Goal: Task Accomplishment & Management: Manage account settings

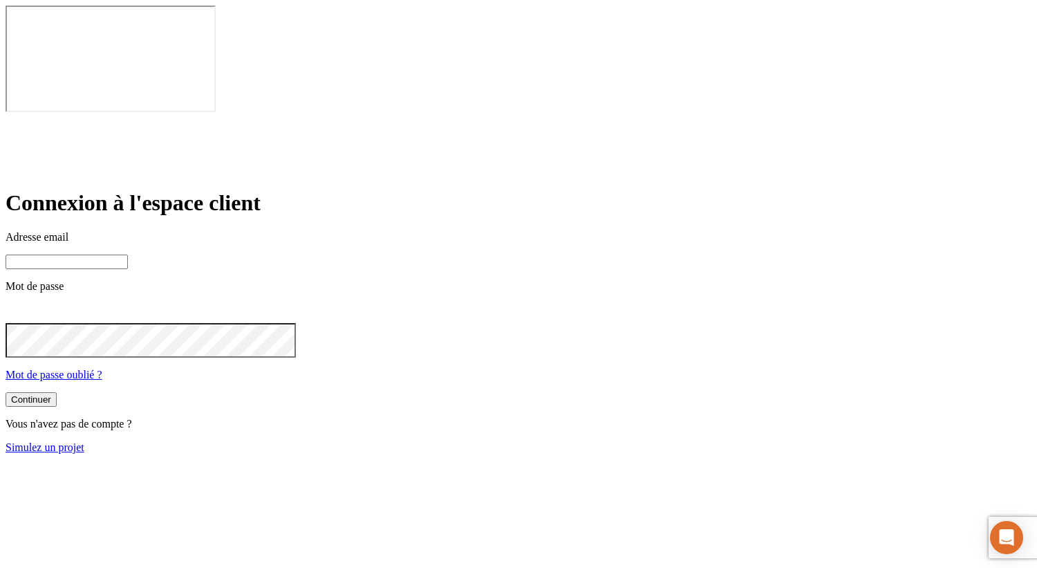
click at [128, 254] on input at bounding box center [67, 261] width 122 height 15
type input "[PERSON_NAME][DOMAIN_NAME][EMAIL_ADDRESS][DOMAIN_NAME]"
click at [57, 393] on button "Continuer" at bounding box center [31, 400] width 51 height 15
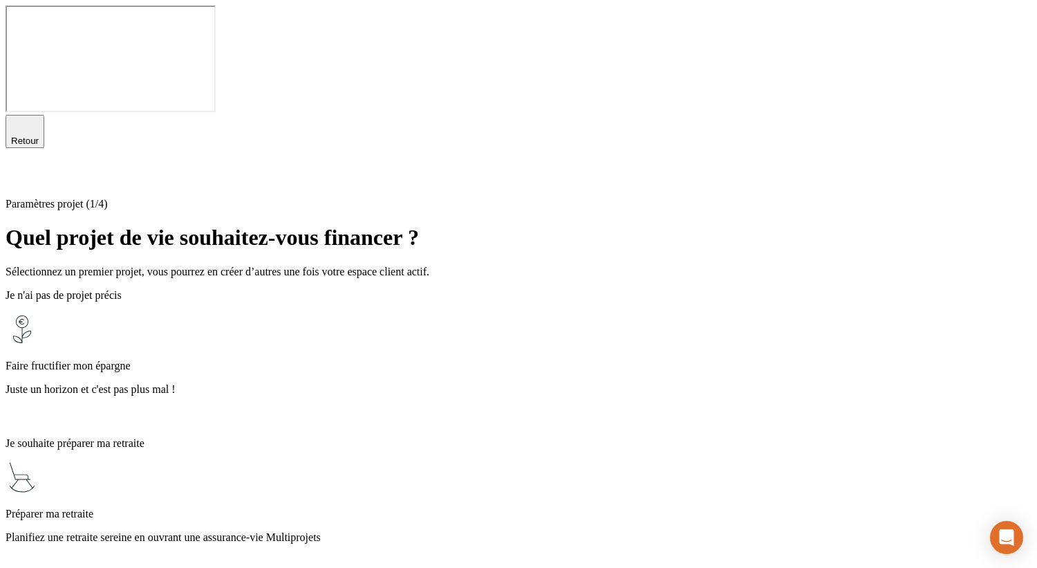
click at [434, 313] on div "Faire fructifier mon épargne Juste un horizon et c'est pas plus mal !" at bounding box center [519, 369] width 1026 height 113
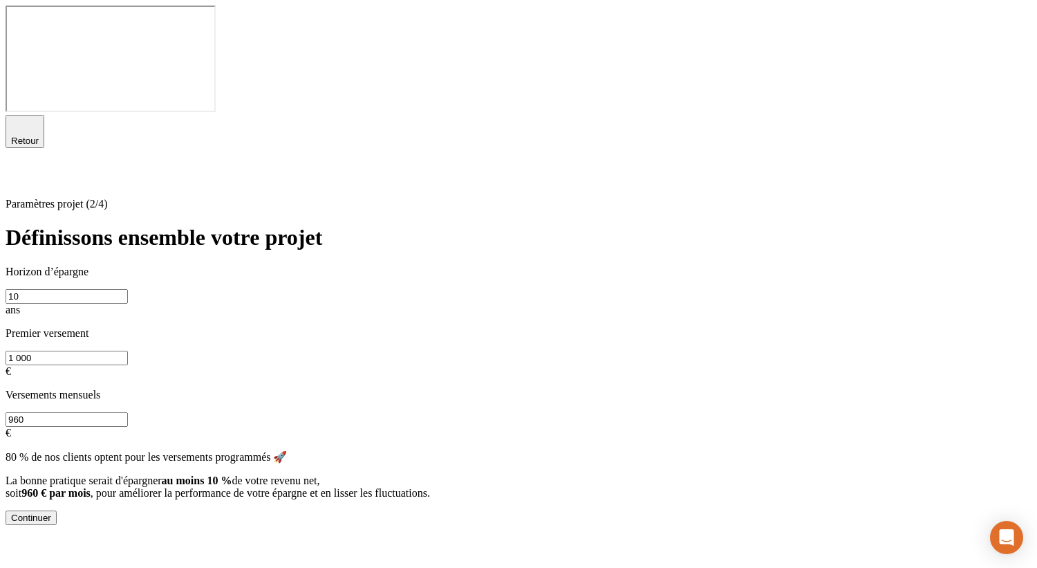
click at [57, 510] on button "Continuer" at bounding box center [31, 517] width 51 height 15
click at [51, 512] on div "Continuer" at bounding box center [31, 517] width 40 height 10
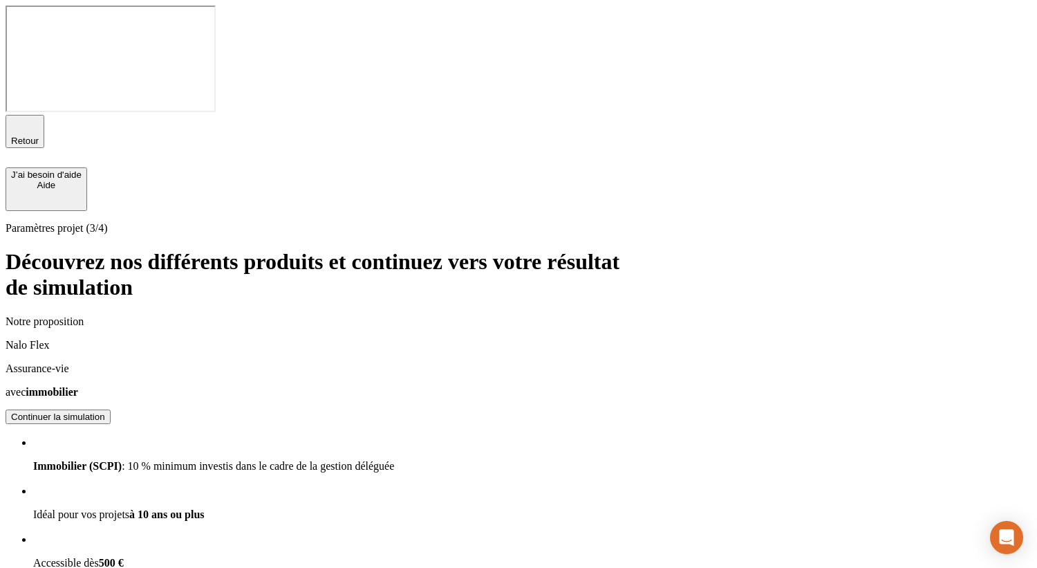
click at [111, 409] on button "Continuer la simulation" at bounding box center [58, 416] width 105 height 15
click at [105, 411] on div "Continuer la simulation" at bounding box center [58, 416] width 94 height 10
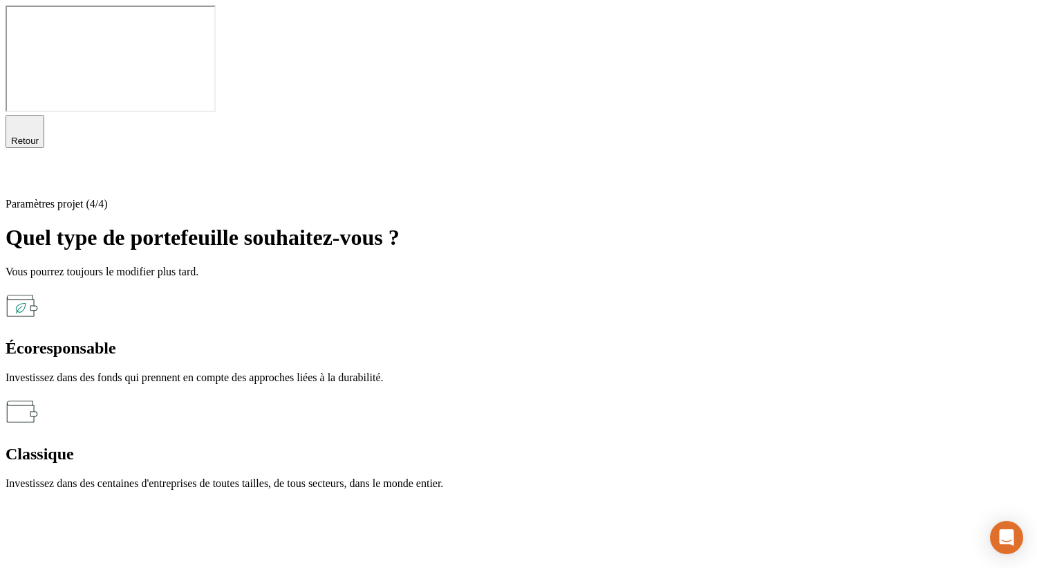
click at [408, 289] on div "Écoresponsable Investissez dans des fonds qui prennent en compte des approches …" at bounding box center [519, 336] width 1026 height 95
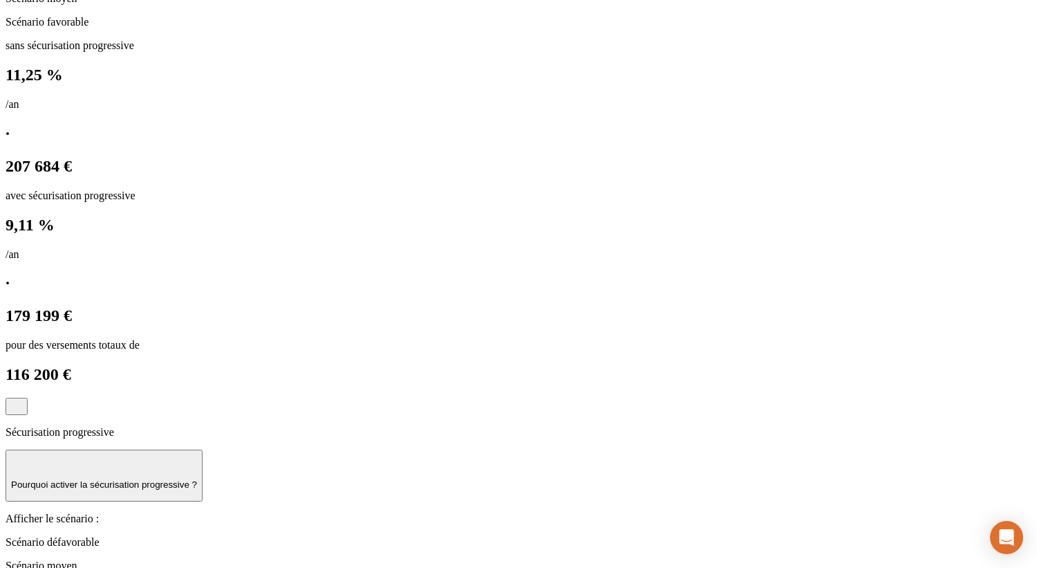
scroll to position [743, 0]
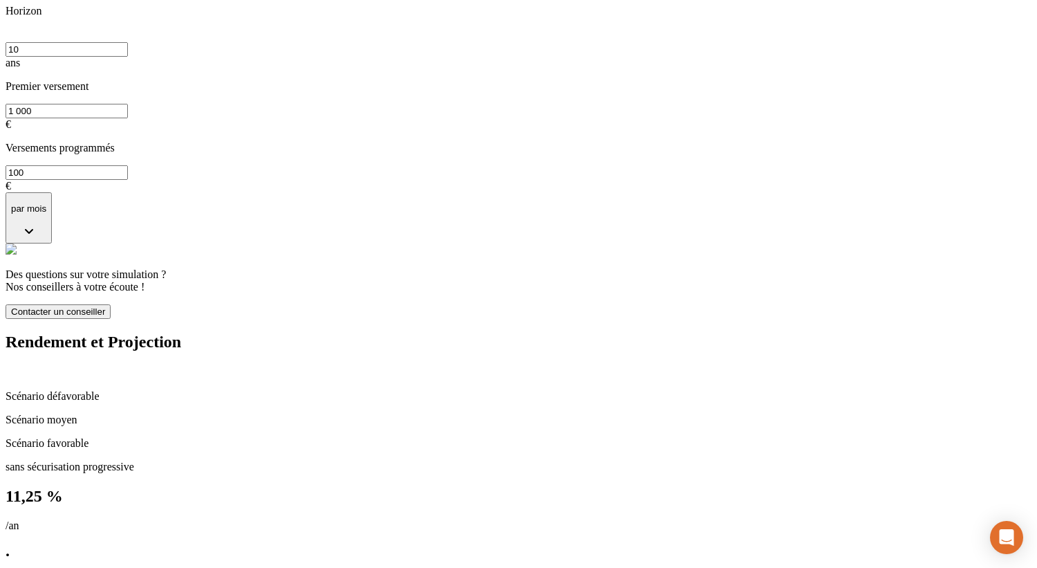
scroll to position [275, 0]
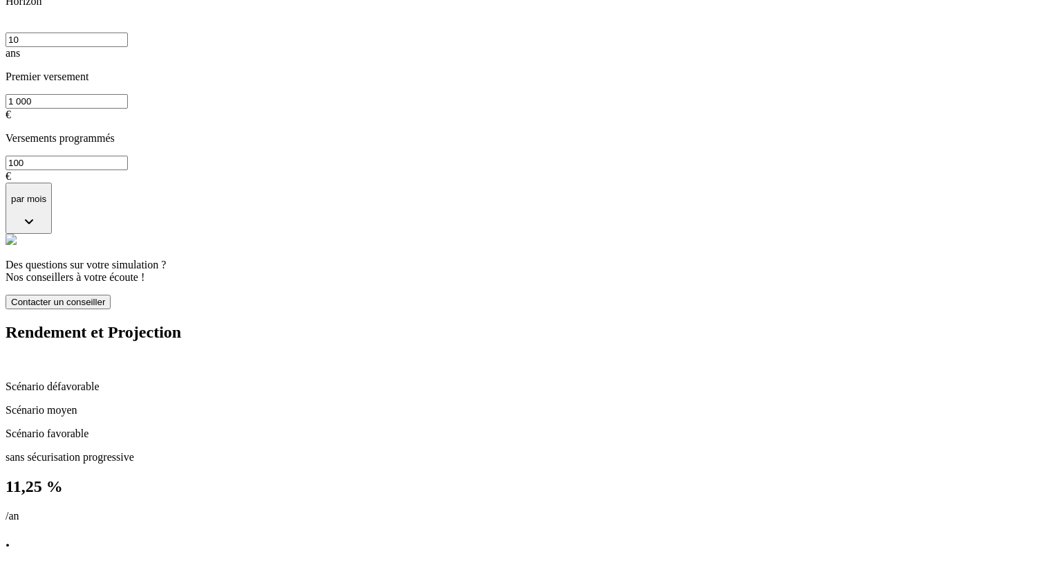
scroll to position [0, 0]
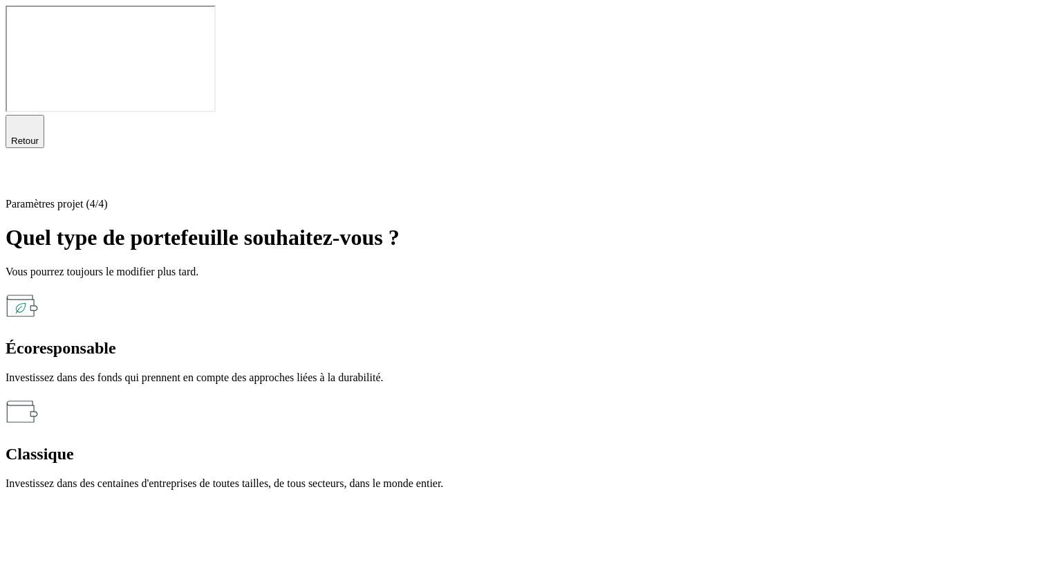
click at [35, 117] on div "Retour" at bounding box center [25, 131] width 28 height 29
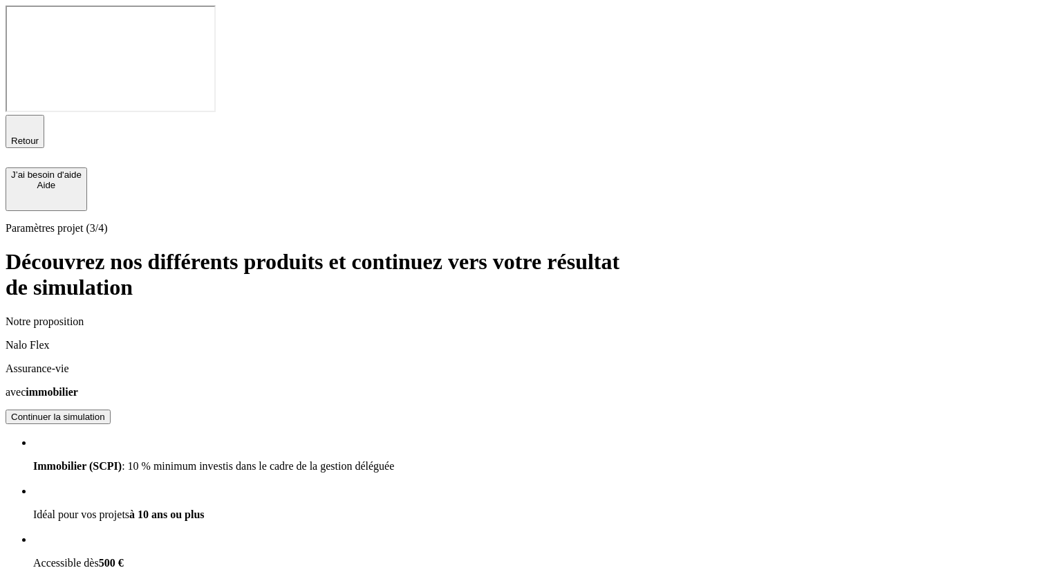
click at [39, 136] on span "Retour" at bounding box center [25, 141] width 28 height 10
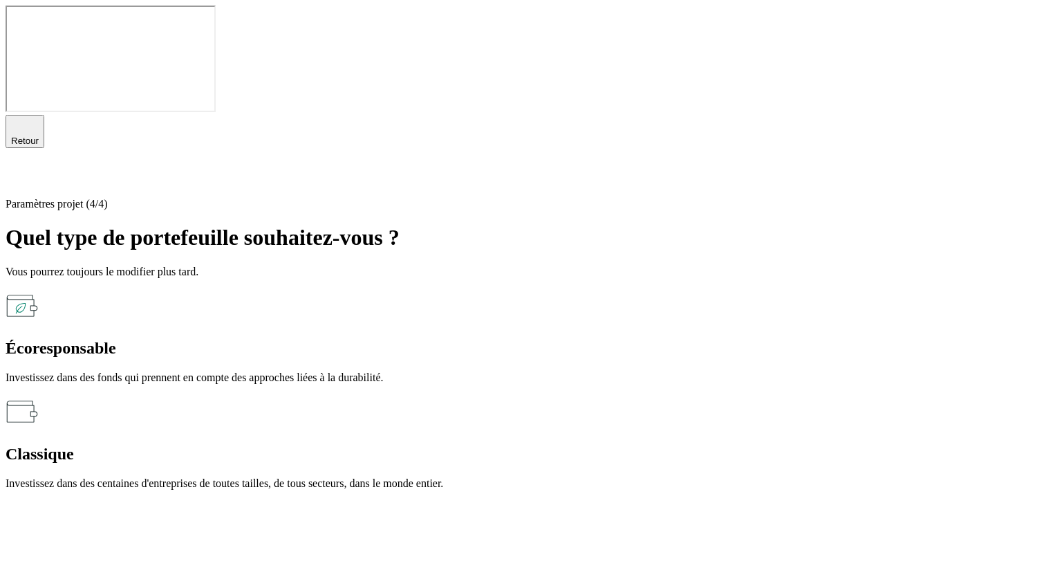
click at [39, 136] on span "Retour" at bounding box center [25, 141] width 28 height 10
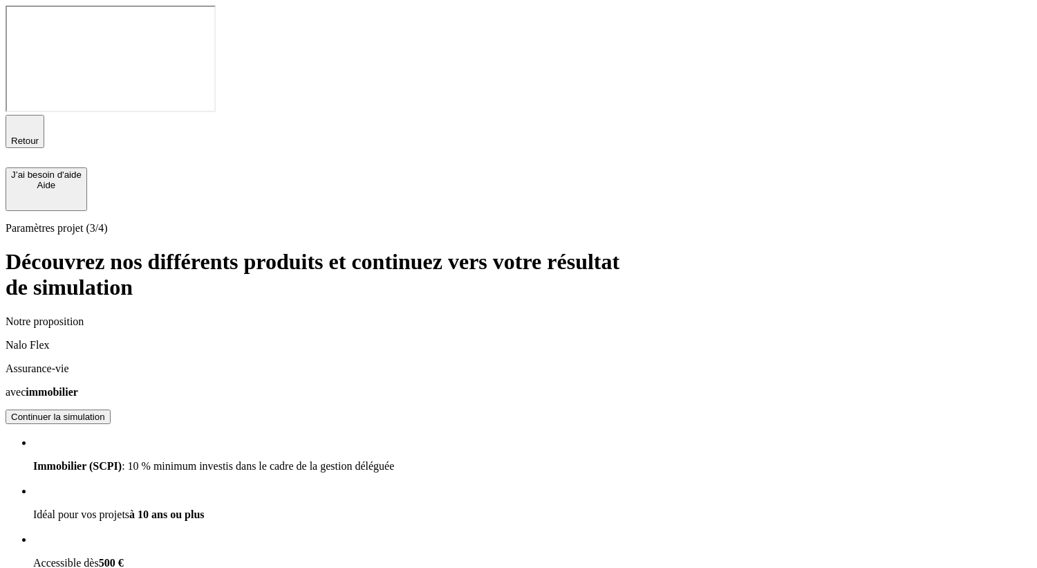
click at [35, 117] on div "Retour" at bounding box center [25, 131] width 28 height 29
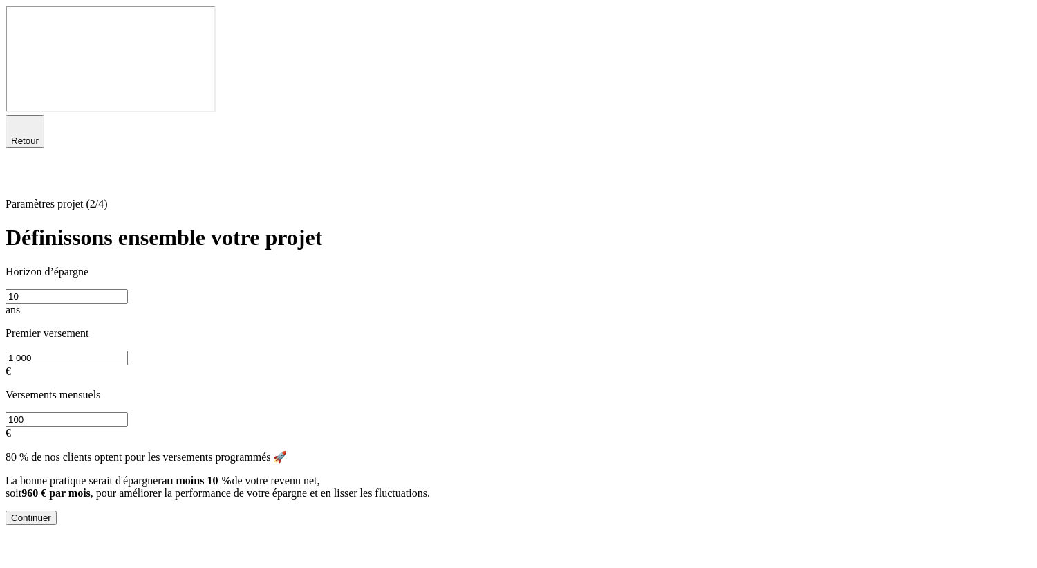
click at [35, 117] on div "Retour" at bounding box center [25, 131] width 28 height 29
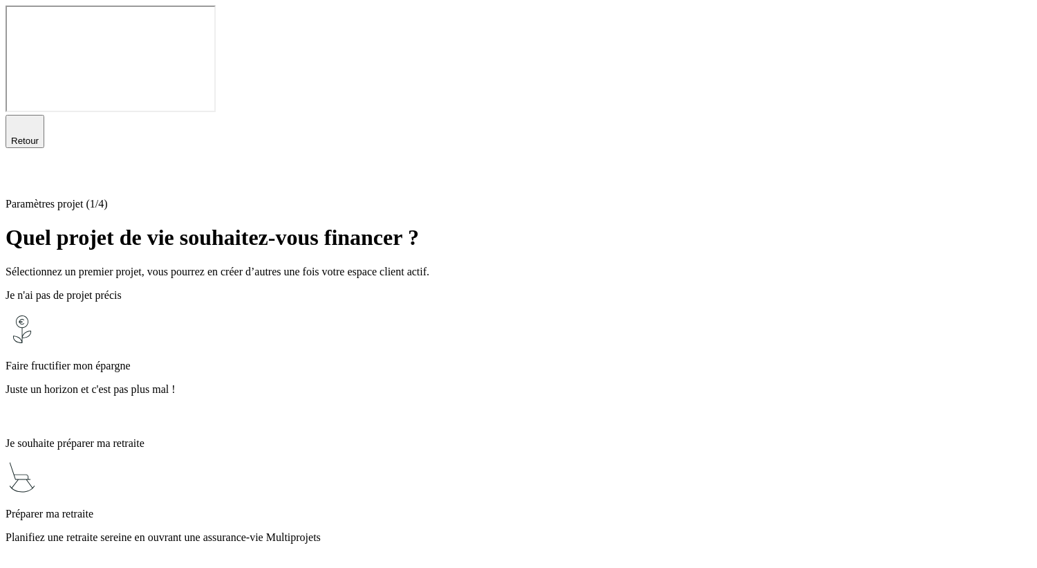
click at [22, 167] on icon at bounding box center [14, 175] width 17 height 17
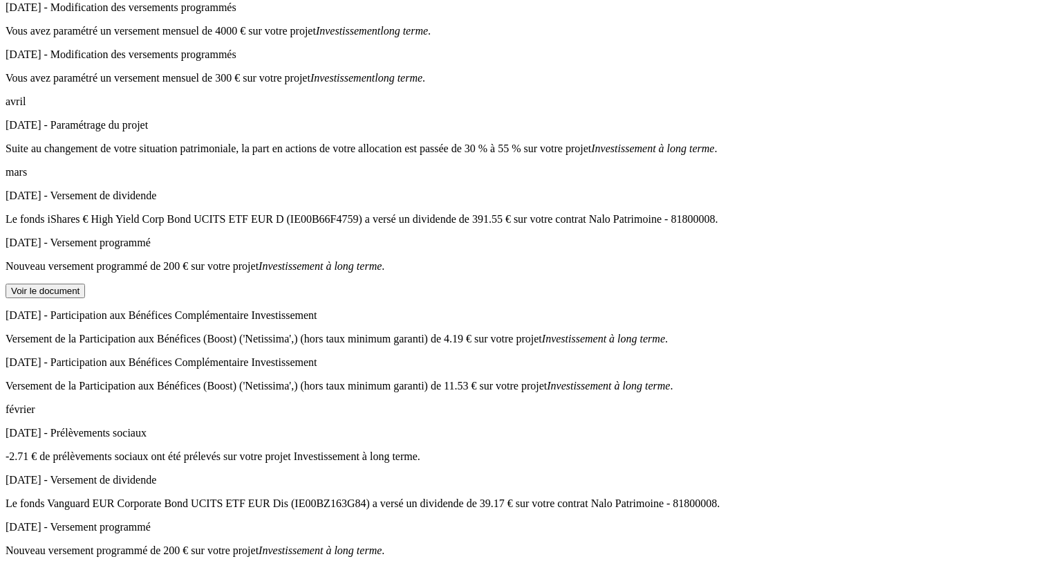
scroll to position [1291, 0]
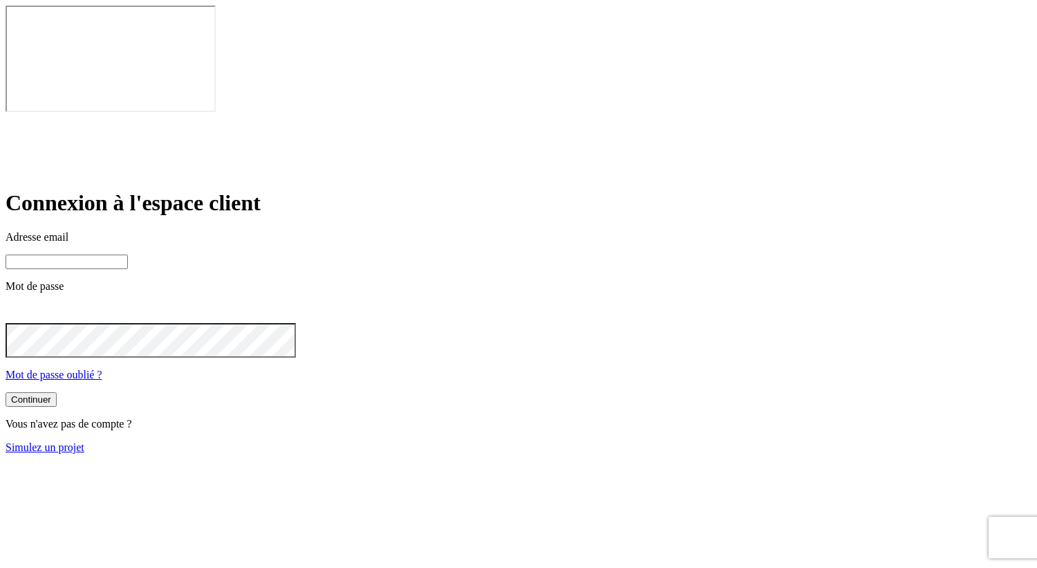
click at [128, 254] on input at bounding box center [67, 261] width 122 height 15
type input "[PERSON_NAME][DOMAIN_NAME][EMAIL_ADDRESS][DOMAIN_NAME]"
click at [57, 393] on button "Continuer" at bounding box center [31, 400] width 51 height 15
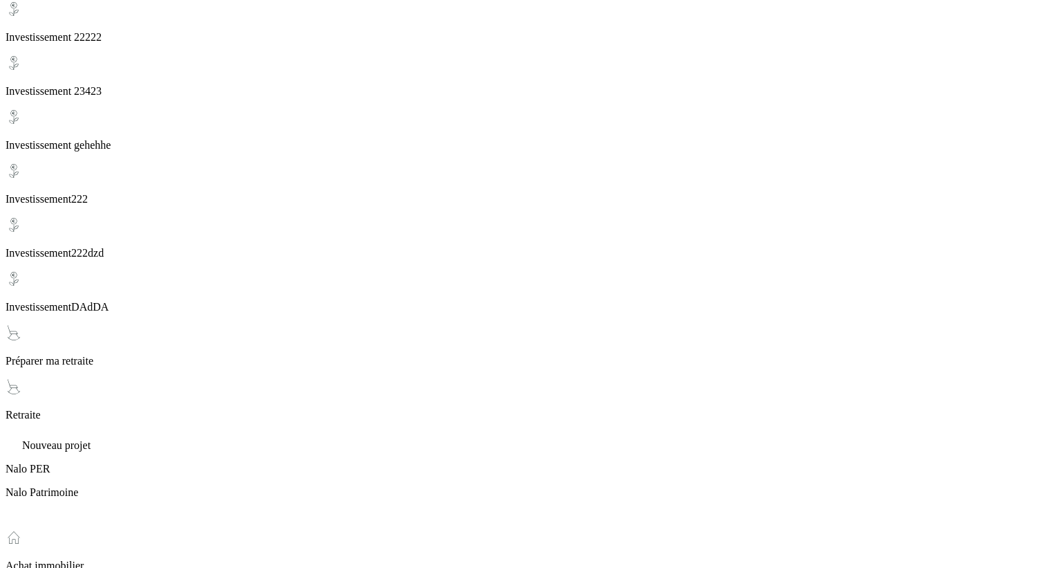
scroll to position [939, 0]
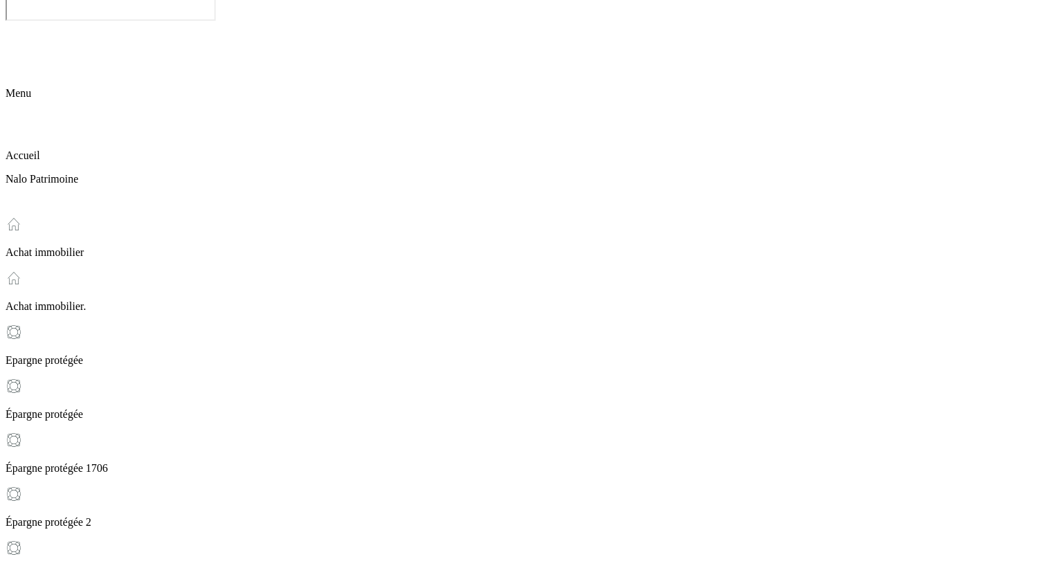
scroll to position [0, 0]
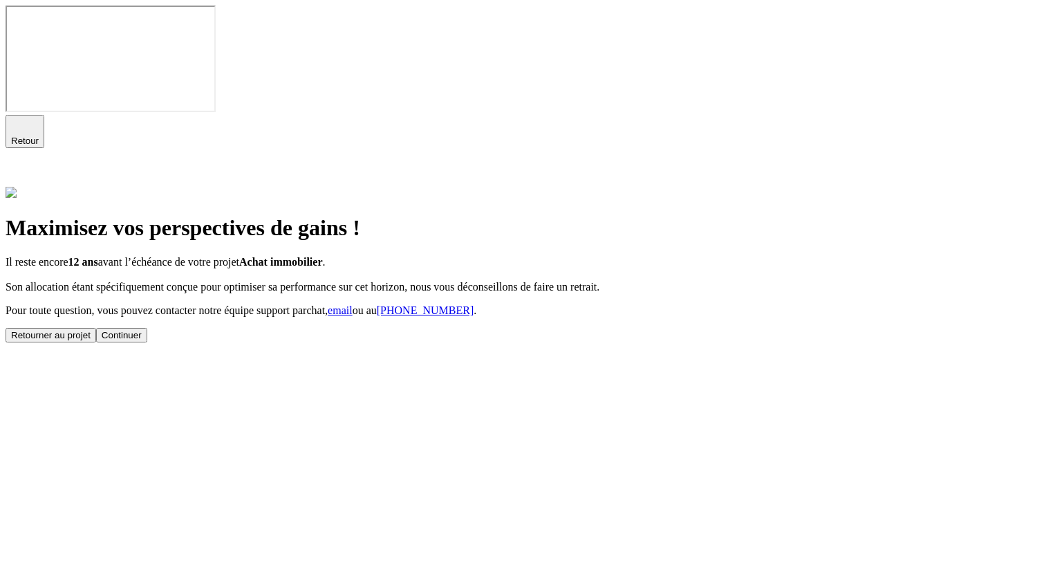
click at [147, 328] on button "Continuer" at bounding box center [121, 335] width 51 height 15
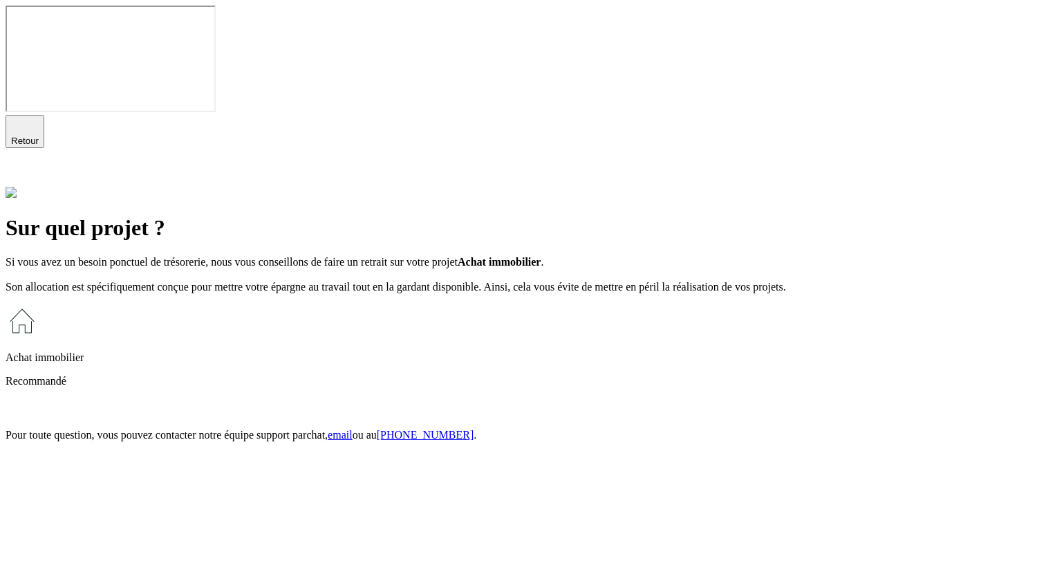
click at [454, 351] on p "Achat immobilier" at bounding box center [519, 357] width 1026 height 12
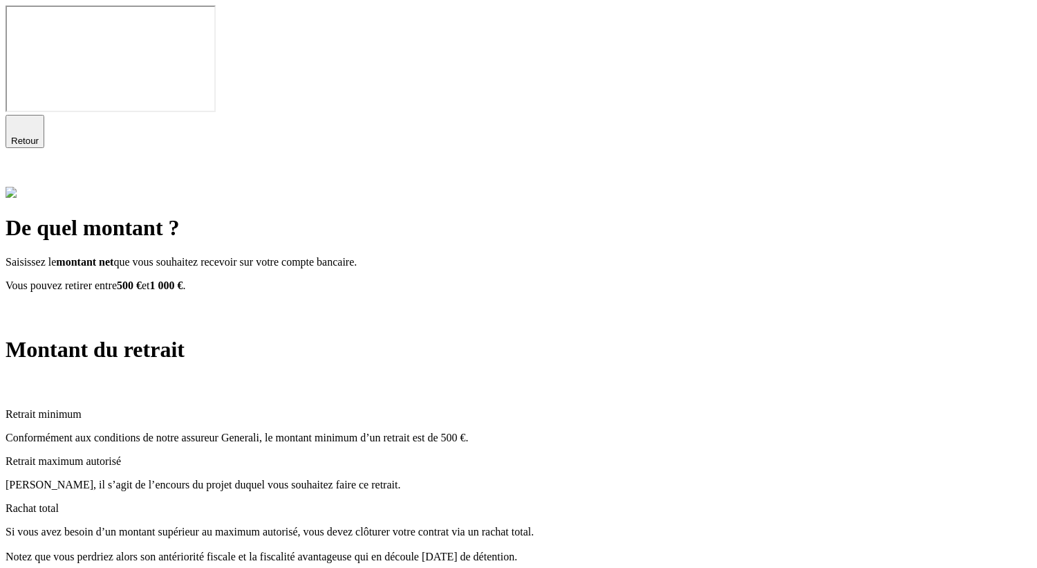
click at [22, 303] on icon at bounding box center [14, 311] width 17 height 17
click at [1002, 337] on div "Montant du retrait" at bounding box center [519, 366] width 1026 height 59
click at [19, 381] on icon at bounding box center [14, 386] width 10 height 10
click at [22, 167] on icon at bounding box center [14, 175] width 17 height 17
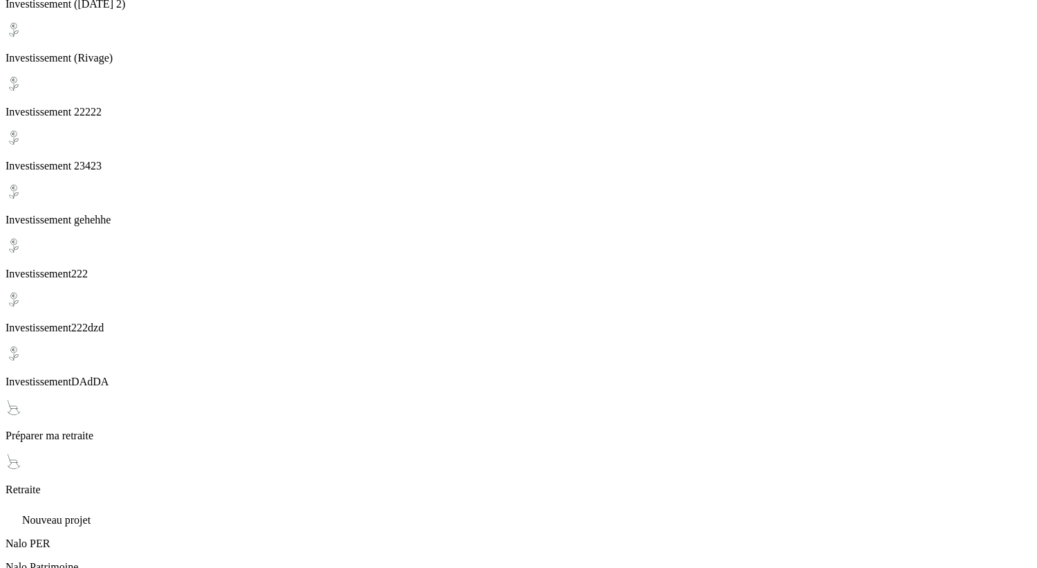
scroll to position [434, 0]
